Goal: Information Seeking & Learning: Understand process/instructions

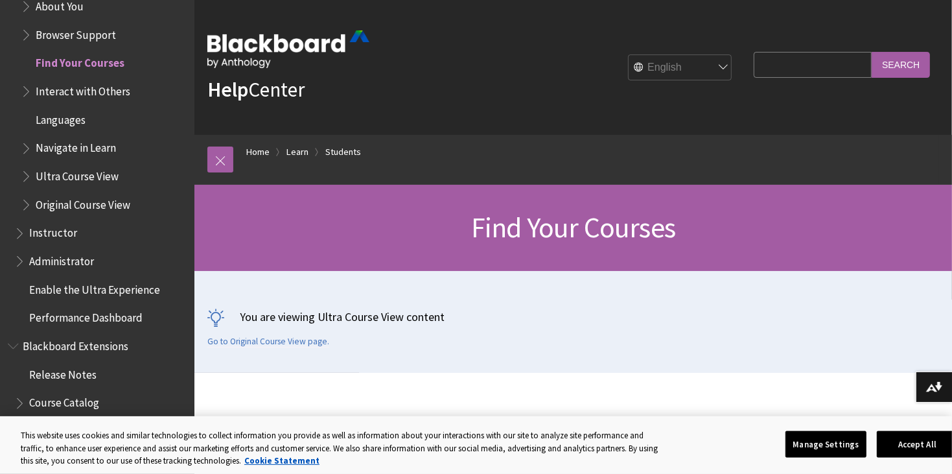
scroll to position [1355, 0]
click at [75, 68] on span "Find Your Courses" at bounding box center [80, 62] width 89 height 17
click at [281, 337] on link "Go to Original Course View page." at bounding box center [268, 342] width 122 height 12
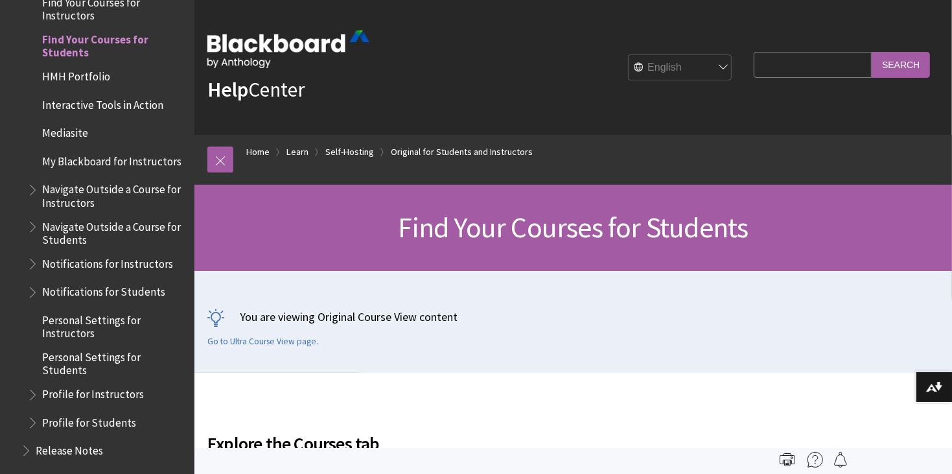
click at [281, 337] on link "Go to Ultra Course View page." at bounding box center [262, 342] width 111 height 12
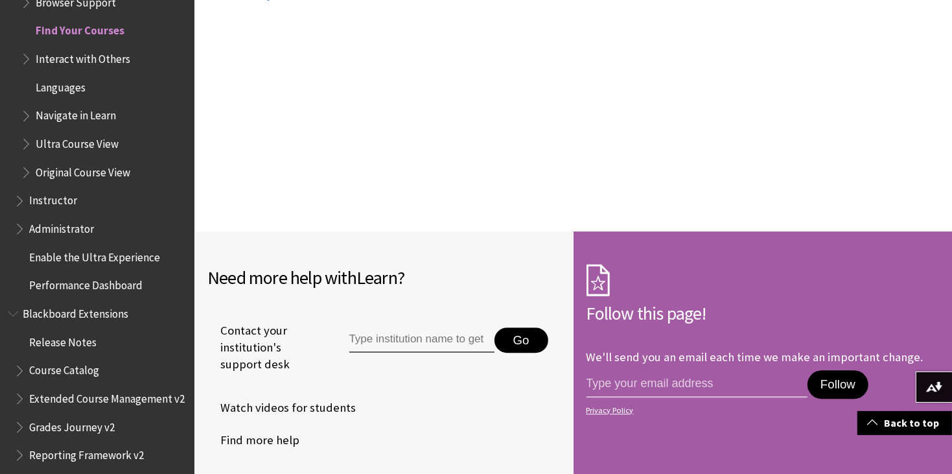
scroll to position [2747, 0]
